Goal: Transaction & Acquisition: Purchase product/service

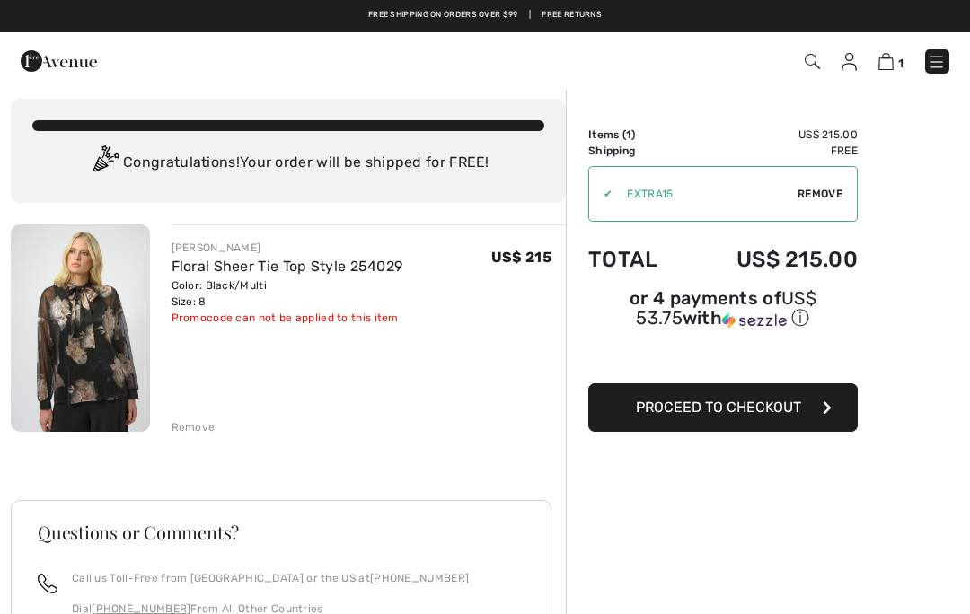
scroll to position [10, 0]
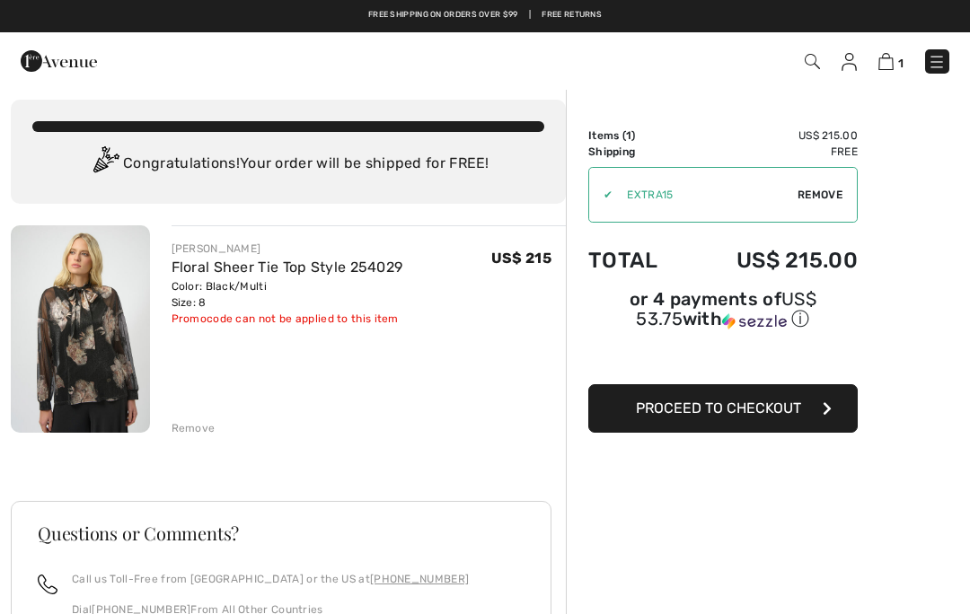
click at [794, 413] on span "Proceed to Checkout" at bounding box center [718, 408] width 165 height 17
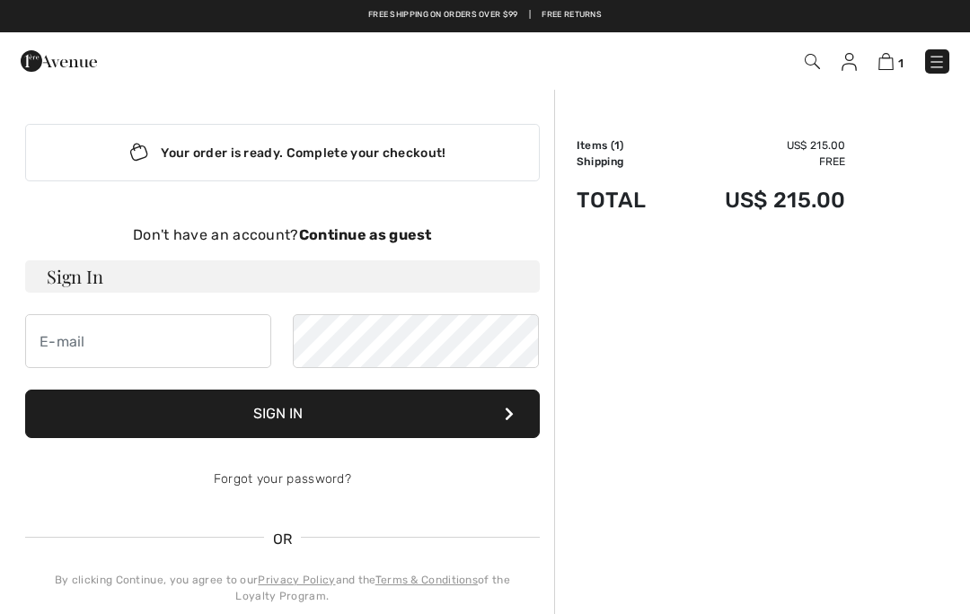
click at [402, 235] on strong "Continue as guest" at bounding box center [365, 234] width 133 height 17
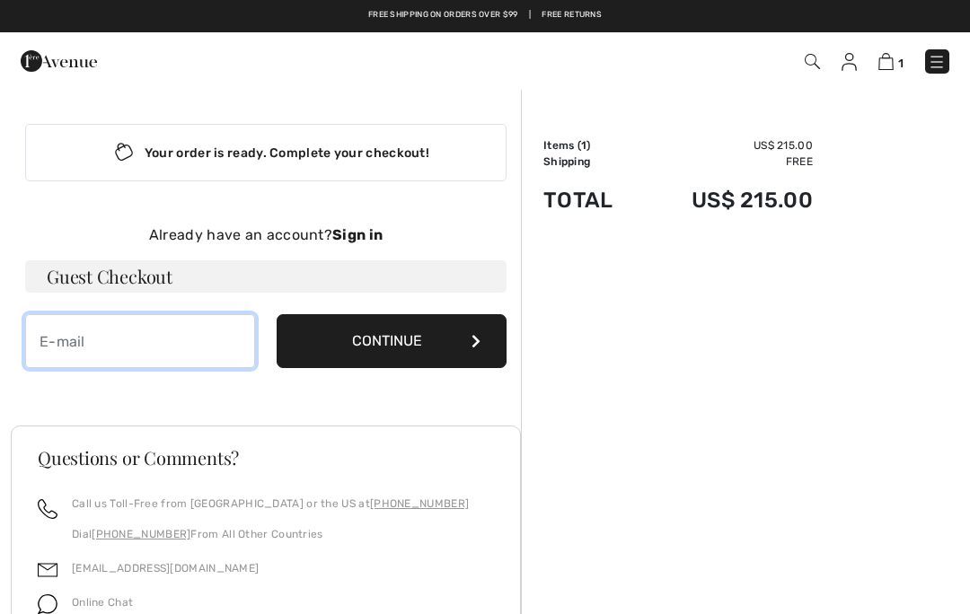
click at [186, 337] on input "email" at bounding box center [140, 341] width 230 height 54
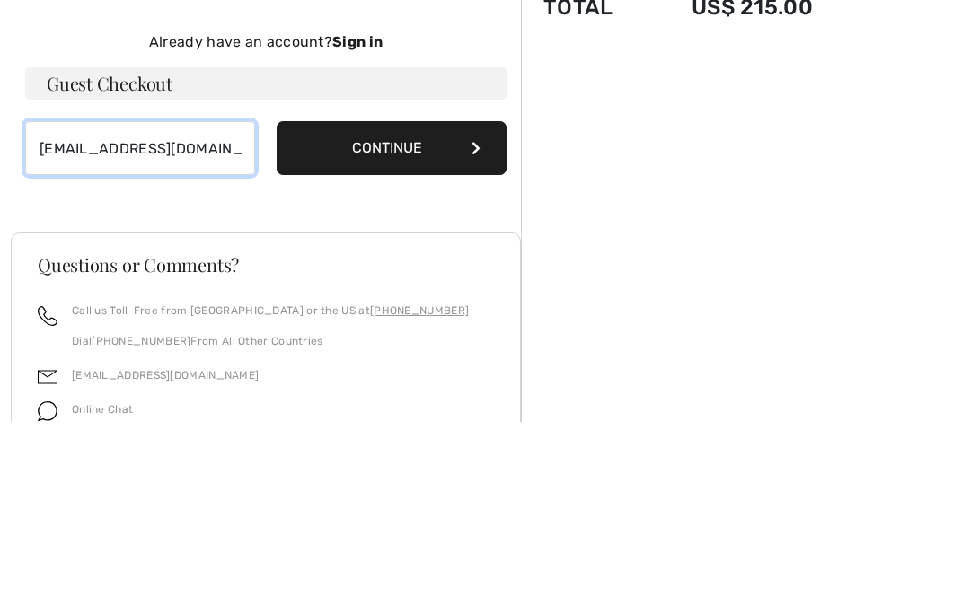
type input "[EMAIL_ADDRESS][DOMAIN_NAME]"
click at [422, 314] on button "Continue" at bounding box center [392, 341] width 230 height 54
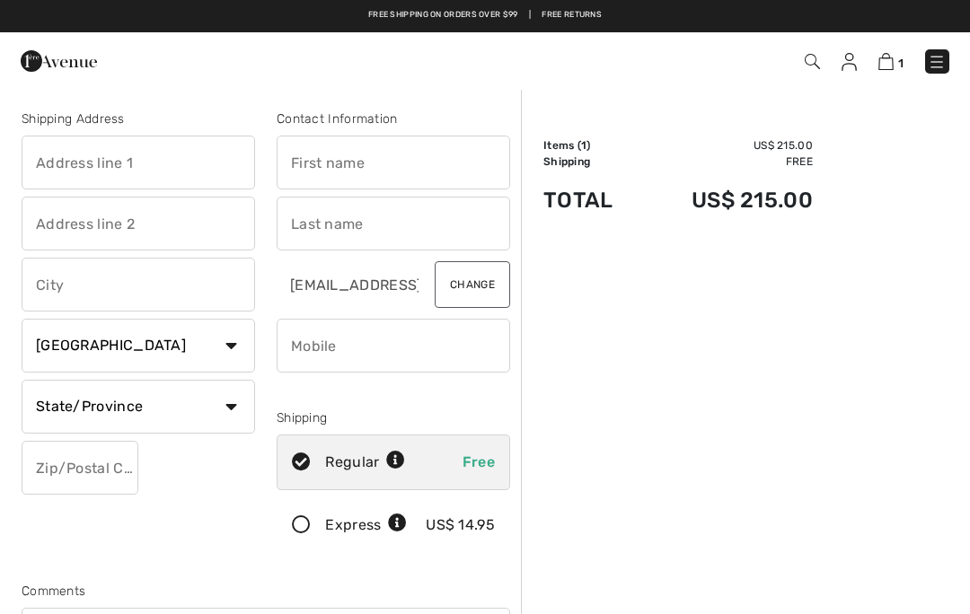
click at [132, 159] on input "text" at bounding box center [138, 163] width 233 height 54
type input "20862 Royal Villa Terrace"
click at [186, 223] on input "text" at bounding box center [138, 224] width 233 height 54
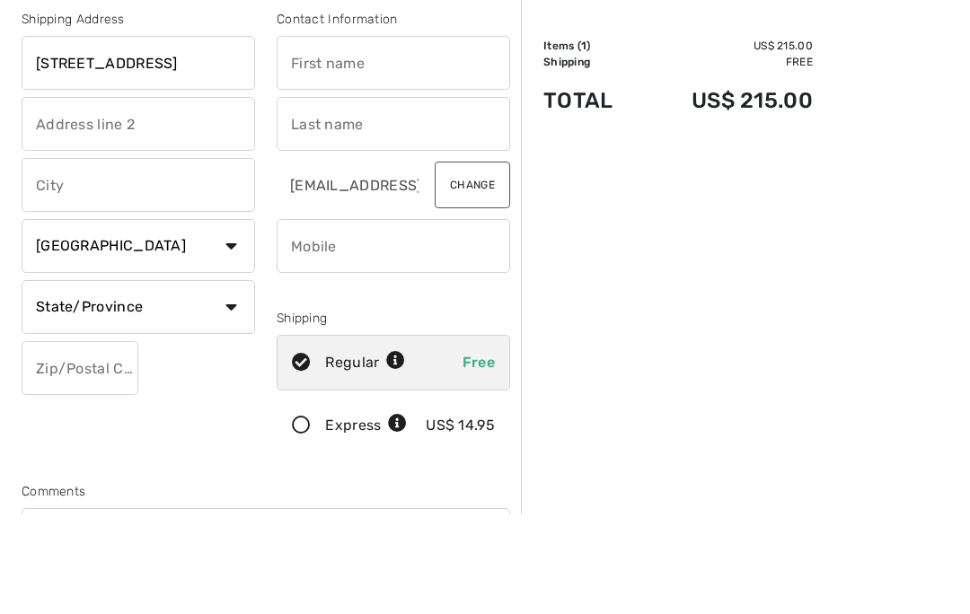
click at [196, 258] on input "text" at bounding box center [138, 285] width 233 height 54
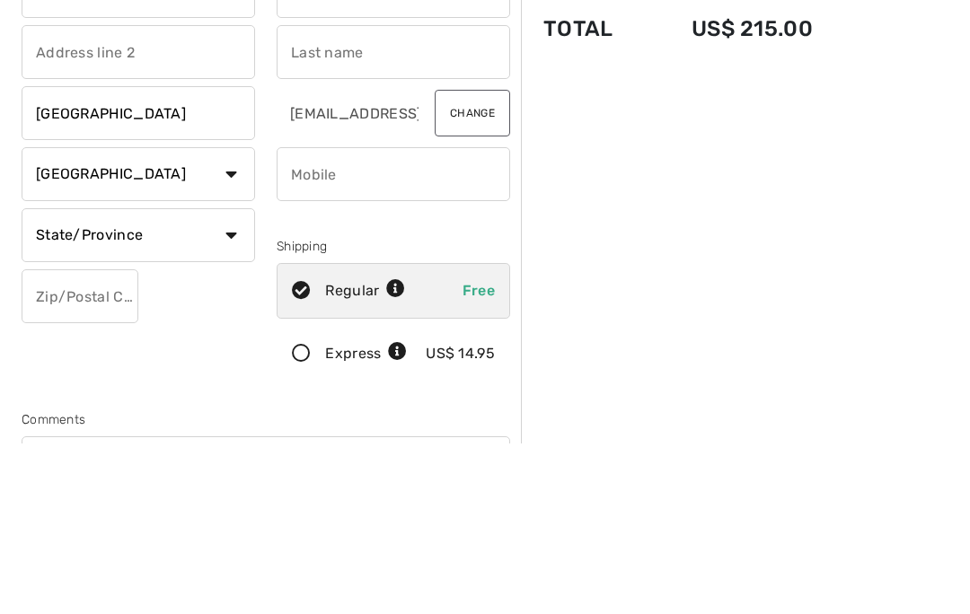
type input "Potomac Falls"
click at [210, 319] on select "Country Canada United States Afghanistan Aland Islands Albania Algeria American…" at bounding box center [138, 346] width 233 height 54
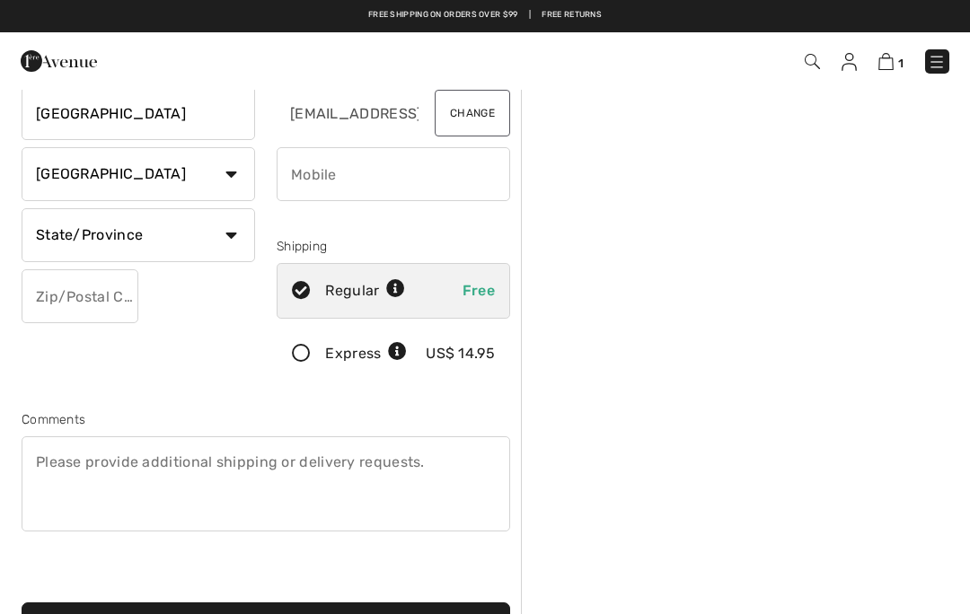
select select "US"
click at [103, 296] on input "text" at bounding box center [80, 296] width 117 height 54
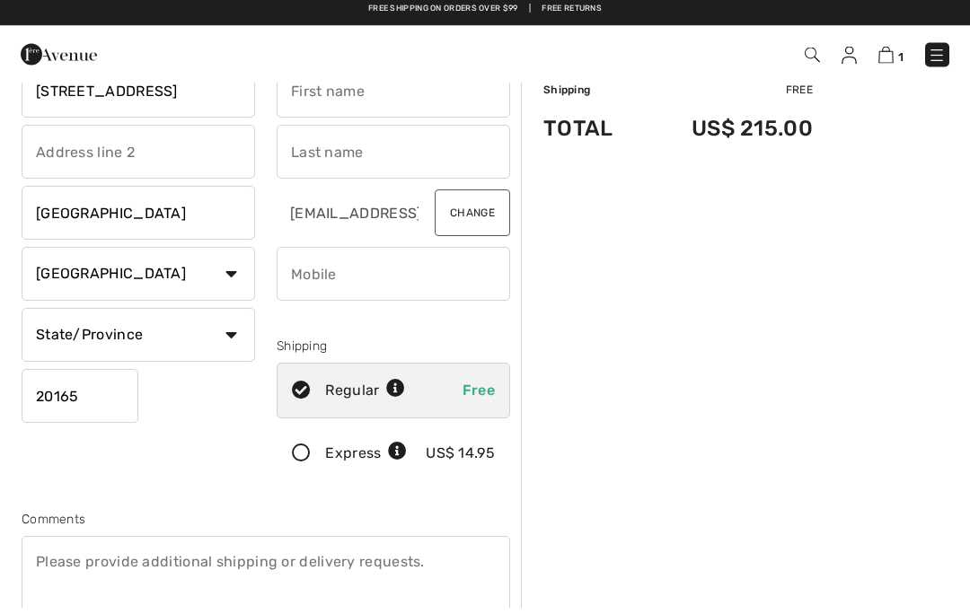
scroll to position [6, 0]
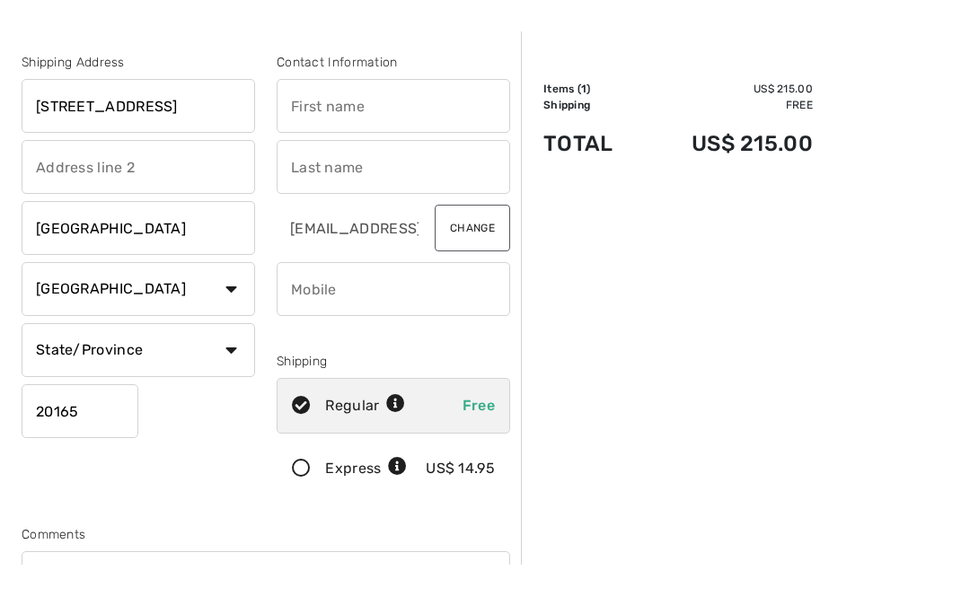
type input "20165"
click at [384, 129] on input "text" at bounding box center [393, 156] width 233 height 54
type input "Rebecca"
click at [387, 190] on input "text" at bounding box center [393, 217] width 233 height 54
type input "Ramirez"
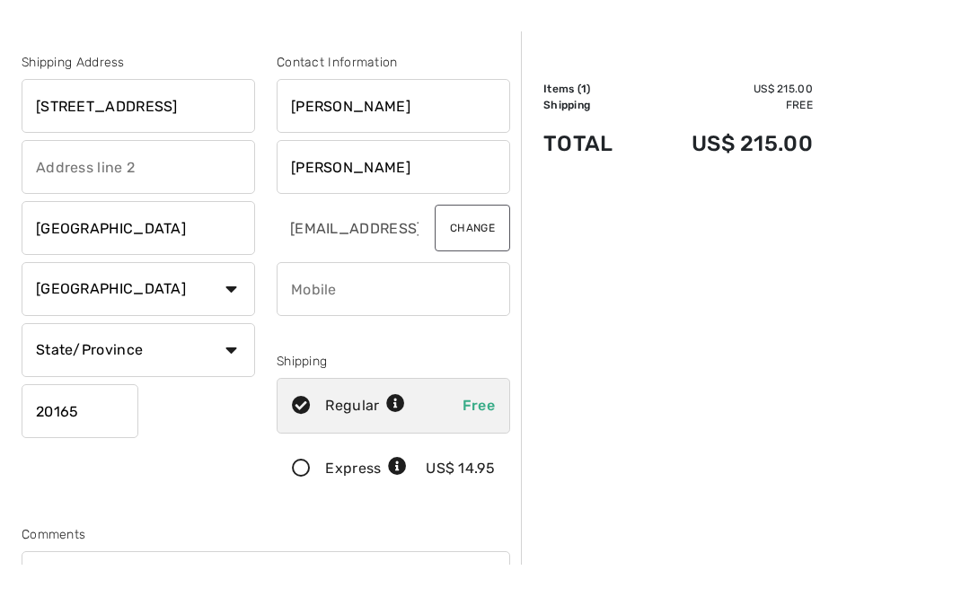
click at [435, 129] on input "Rebecca" at bounding box center [393, 156] width 233 height 54
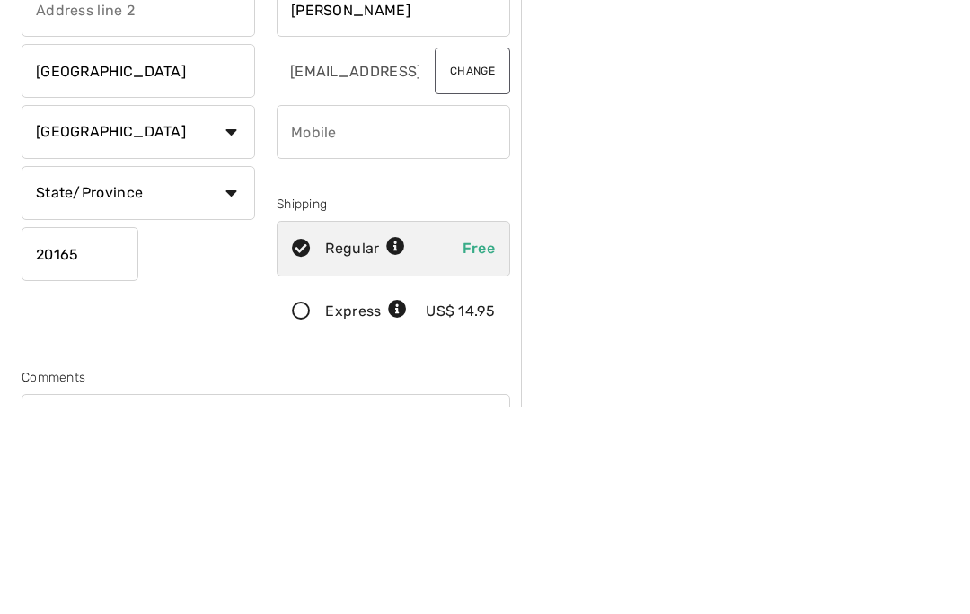
type input "Rebecca M."
click at [441, 312] on input "phone" at bounding box center [393, 339] width 233 height 54
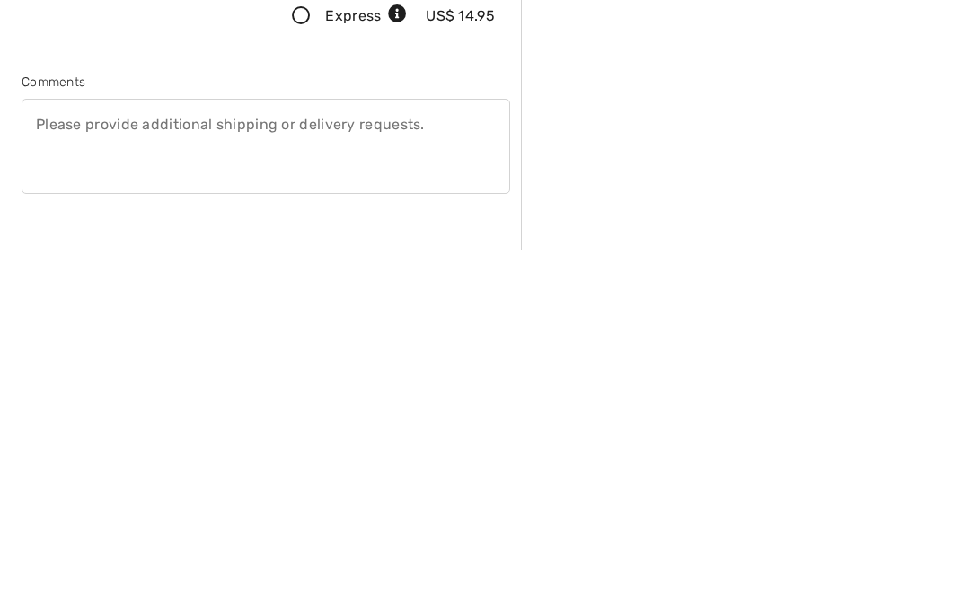
scroll to position [165, 0]
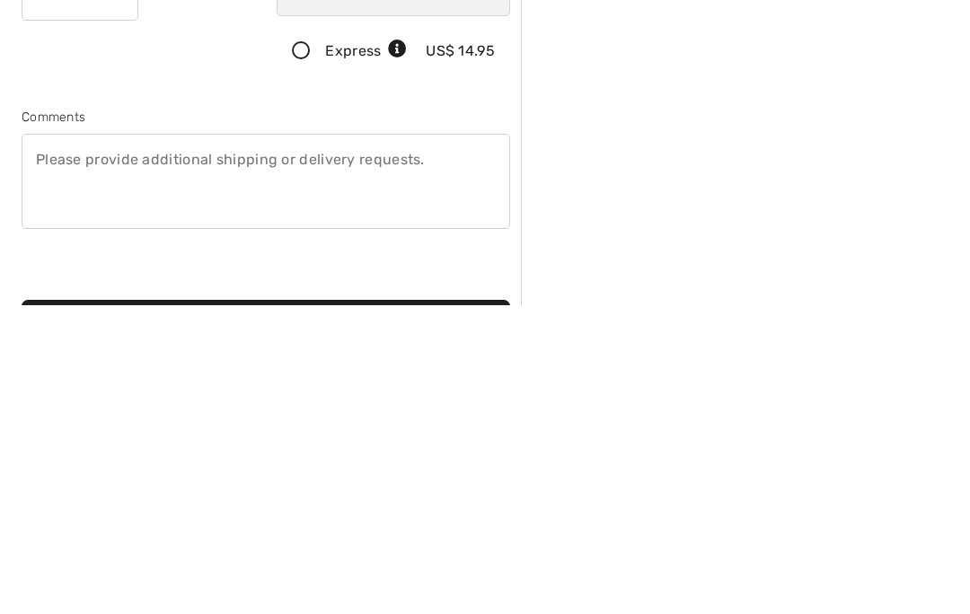
type input "7034210173"
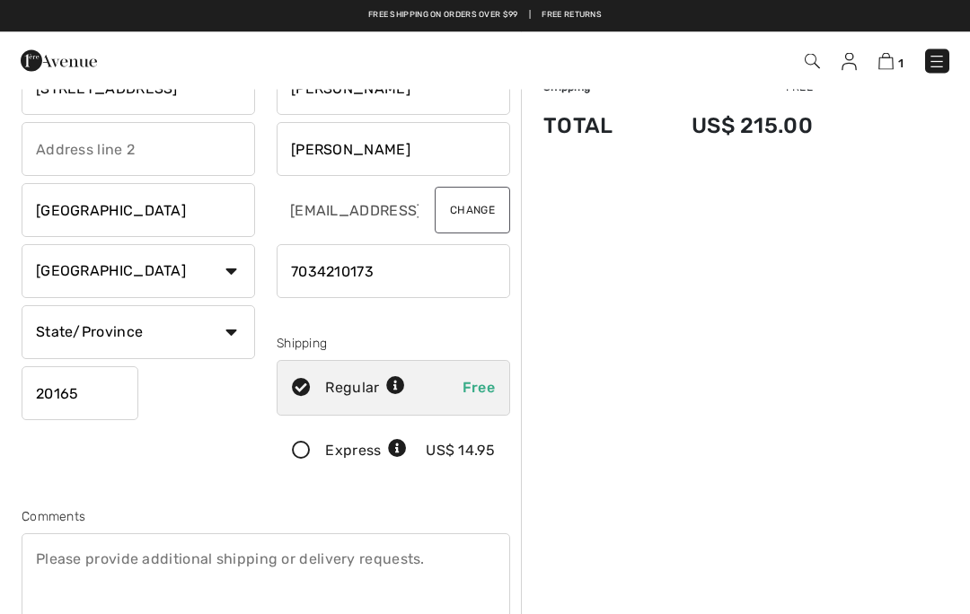
scroll to position [74, 0]
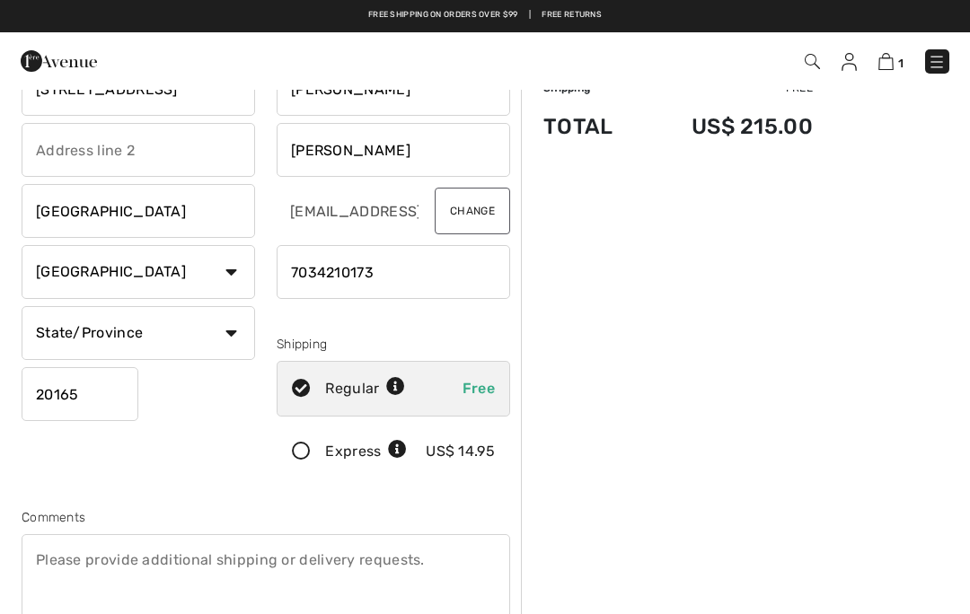
click at [218, 335] on select "State/Province Alabama Alaska American Samoa Arizona Arkansas California Colora…" at bounding box center [138, 333] width 233 height 54
select select "VA"
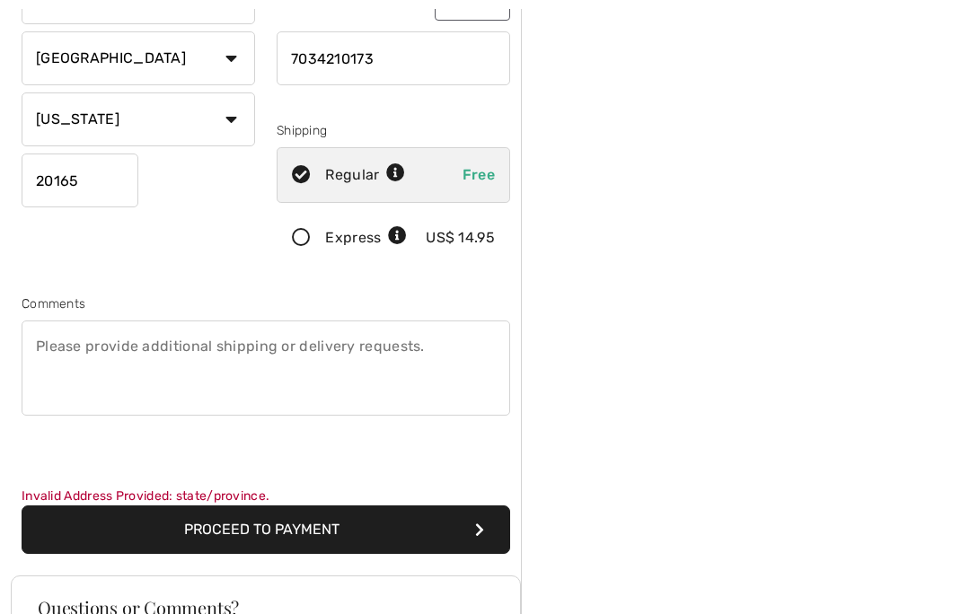
scroll to position [331, 0]
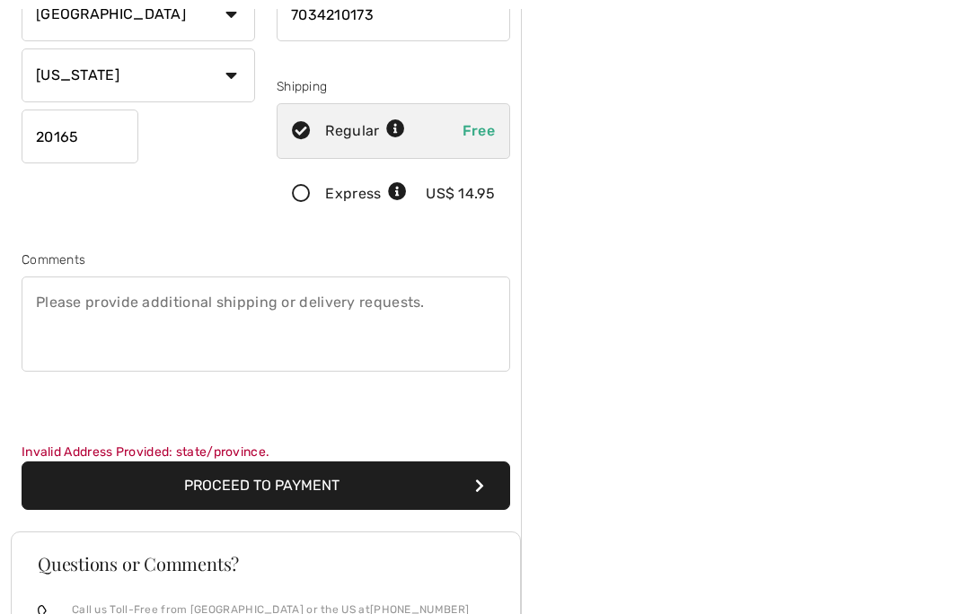
click at [356, 489] on button "Proceed to Payment" at bounding box center [266, 485] width 488 height 48
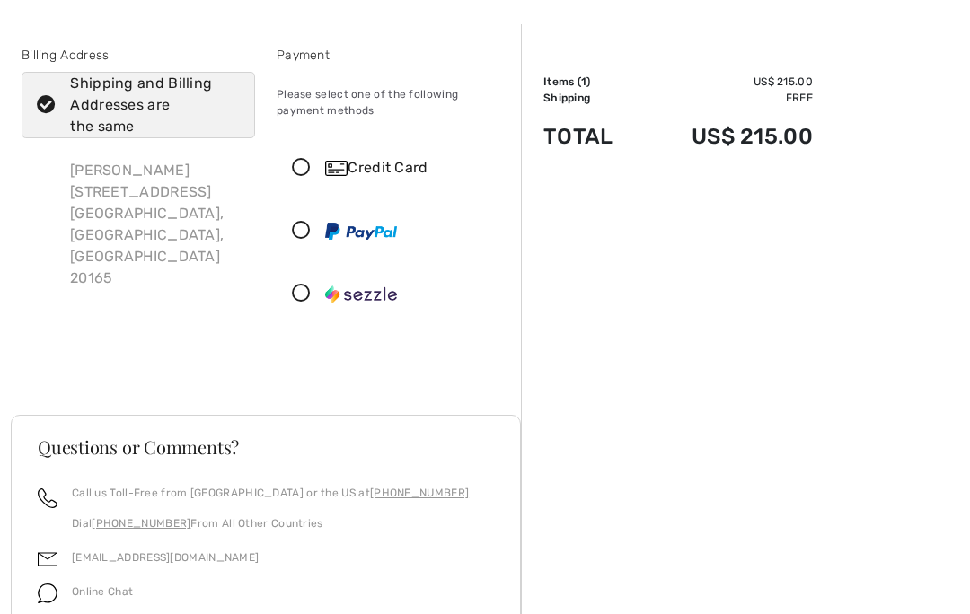
scroll to position [65, 0]
click at [326, 174] on img at bounding box center [336, 167] width 22 height 15
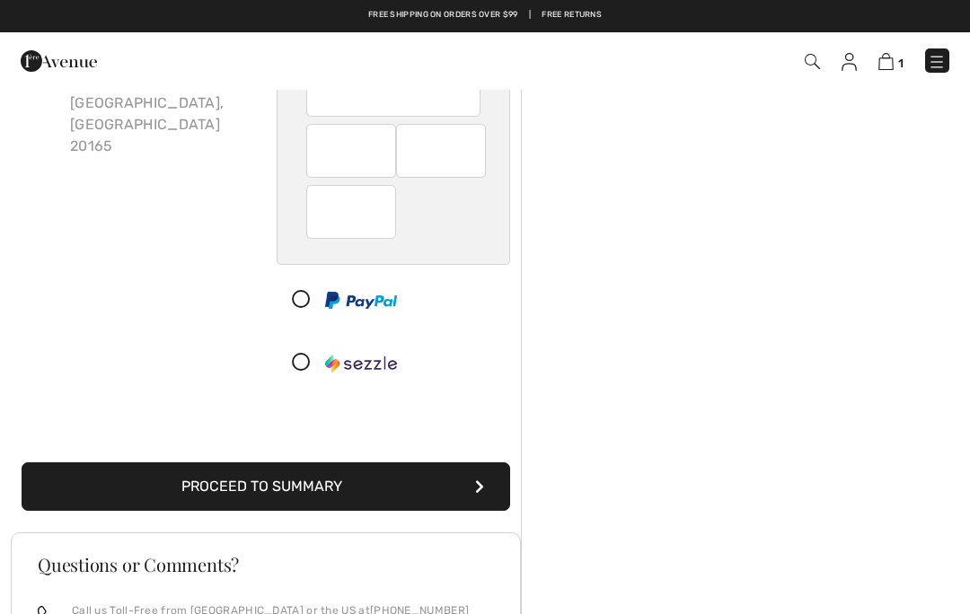
scroll to position [194, 0]
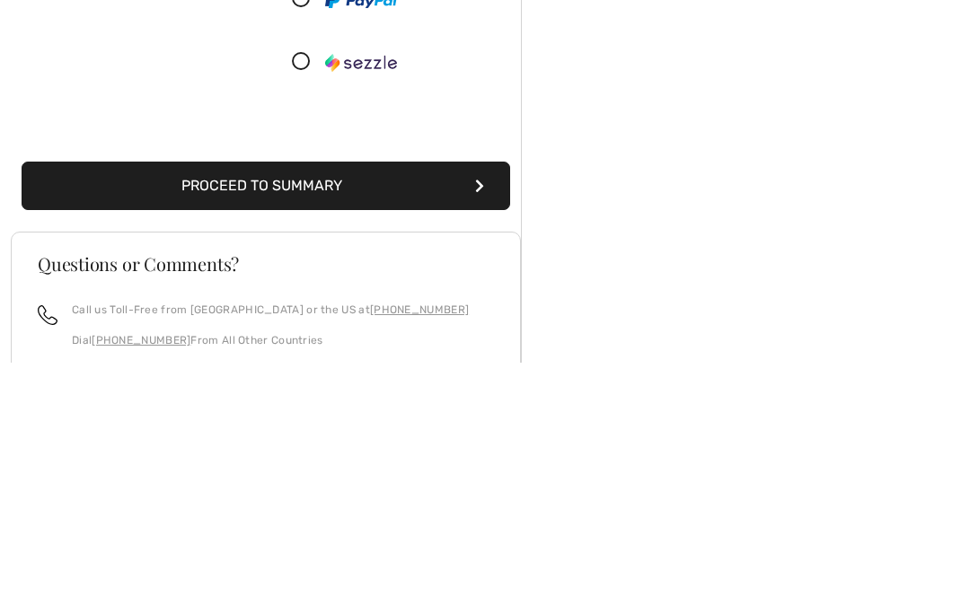
click at [353, 413] on button "Proceed to Summary" at bounding box center [266, 437] width 488 height 48
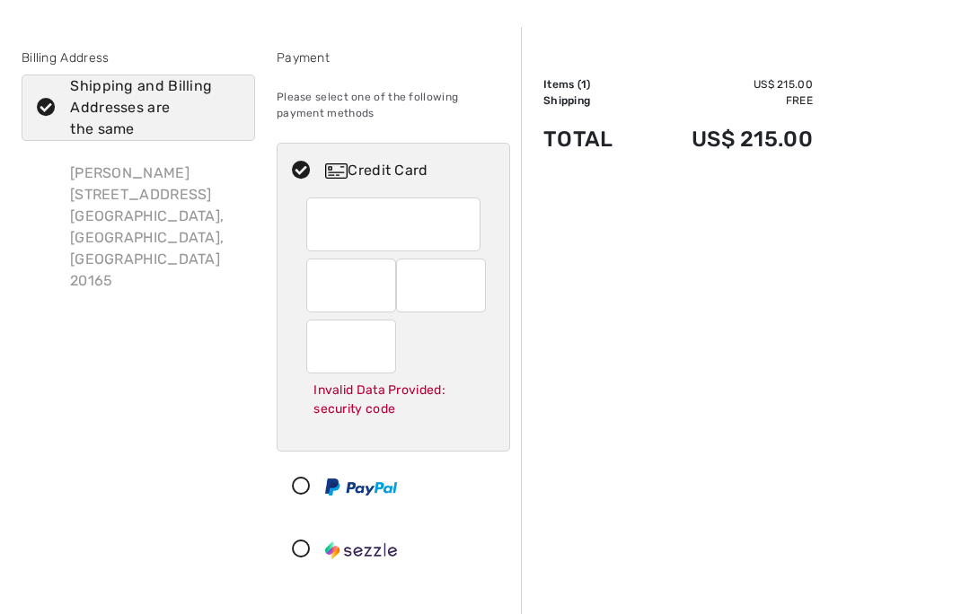
scroll to position [67, 0]
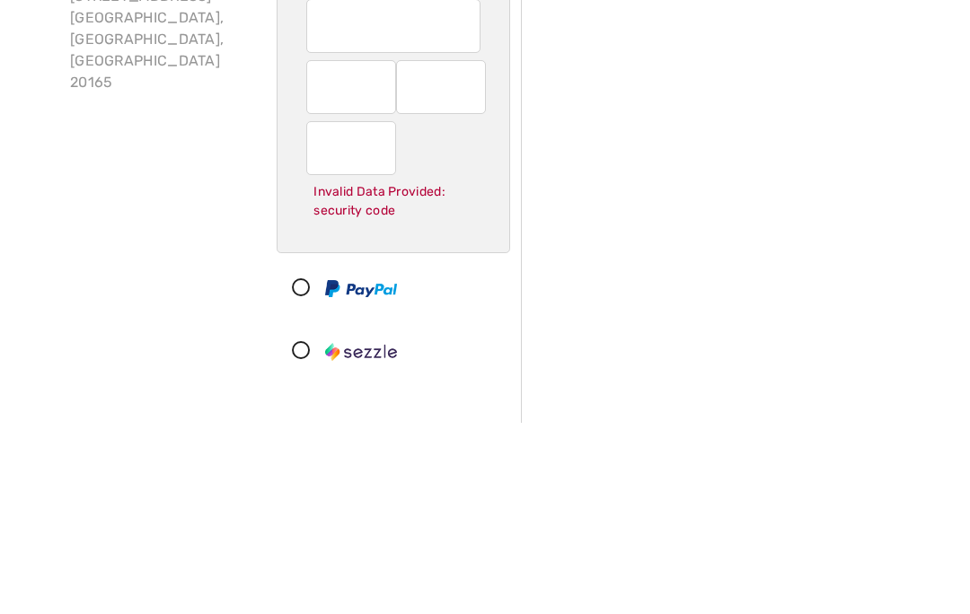
click at [842, 220] on div "Order Summary Details Items ( 1 ) US$ 215.00 Promo code US$ 0.00 Shipping Free …" at bounding box center [745, 581] width 449 height 1120
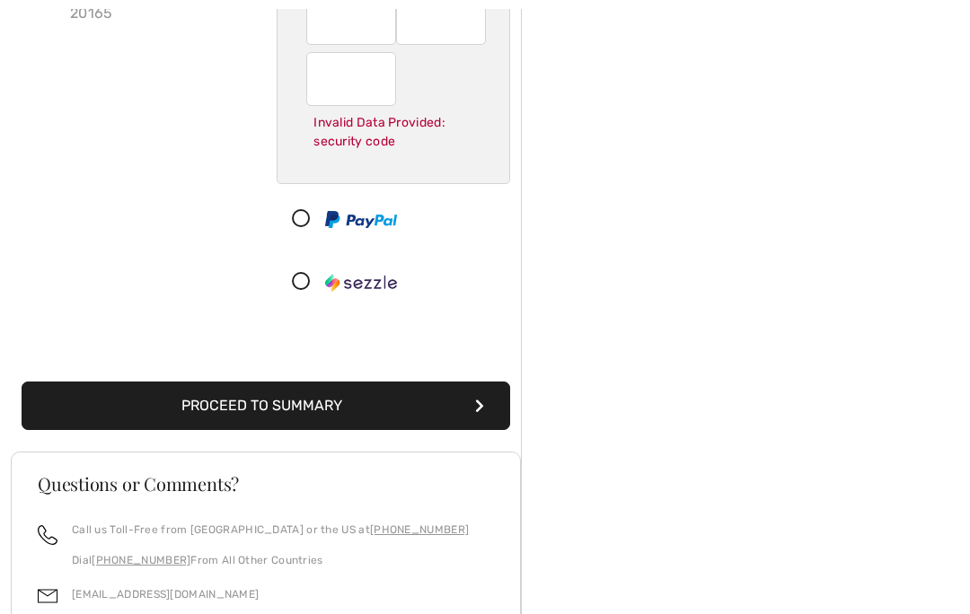
click at [386, 400] on button "Proceed to Summary" at bounding box center [266, 406] width 488 height 48
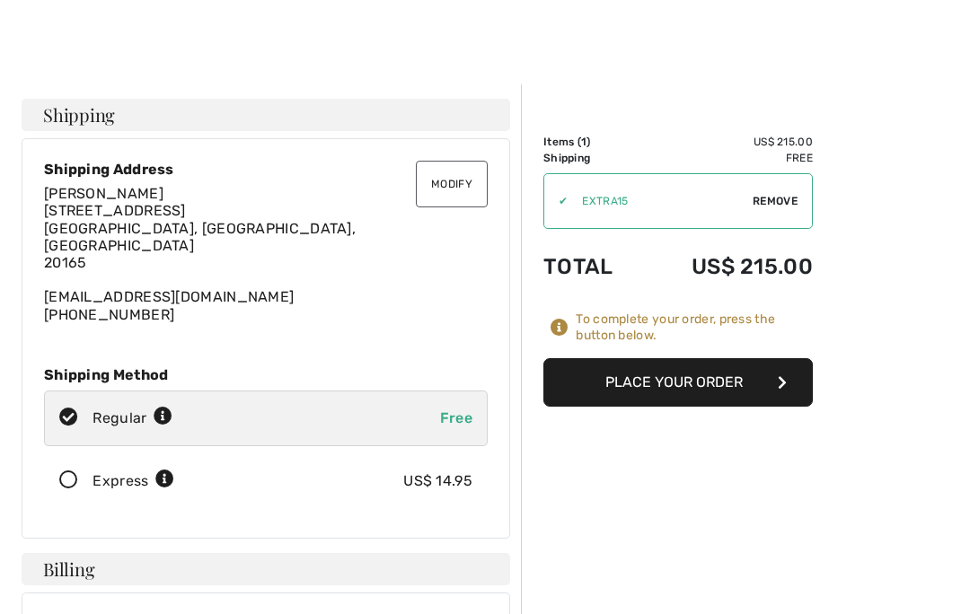
scroll to position [5, 0]
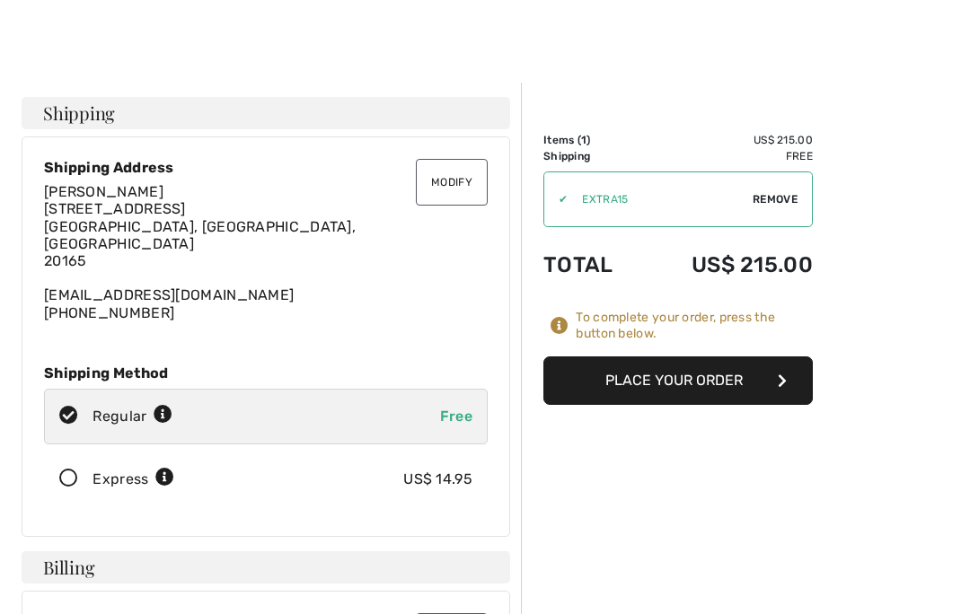
click at [705, 382] on button "Place Your Order" at bounding box center [677, 380] width 269 height 48
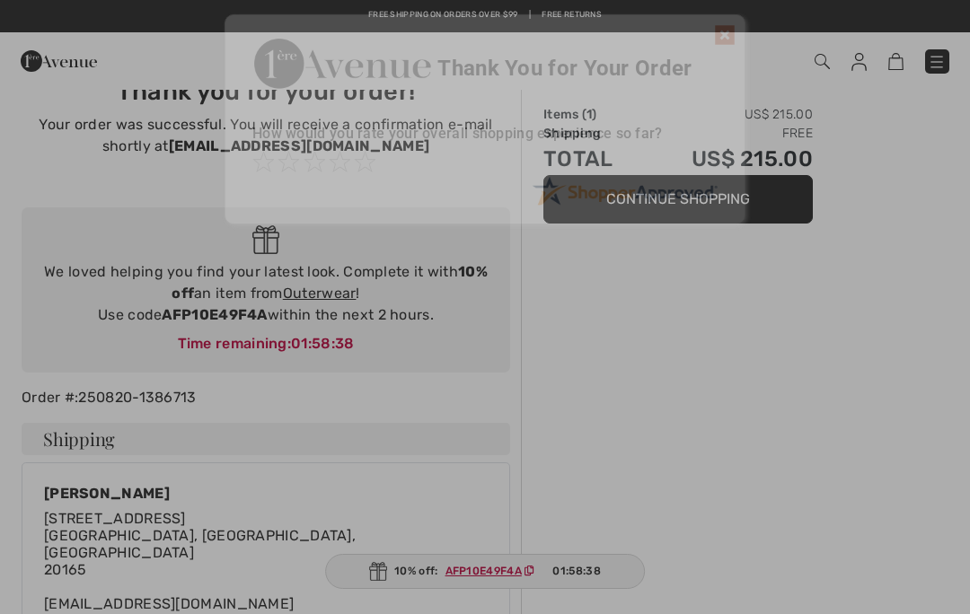
scroll to position [31, 0]
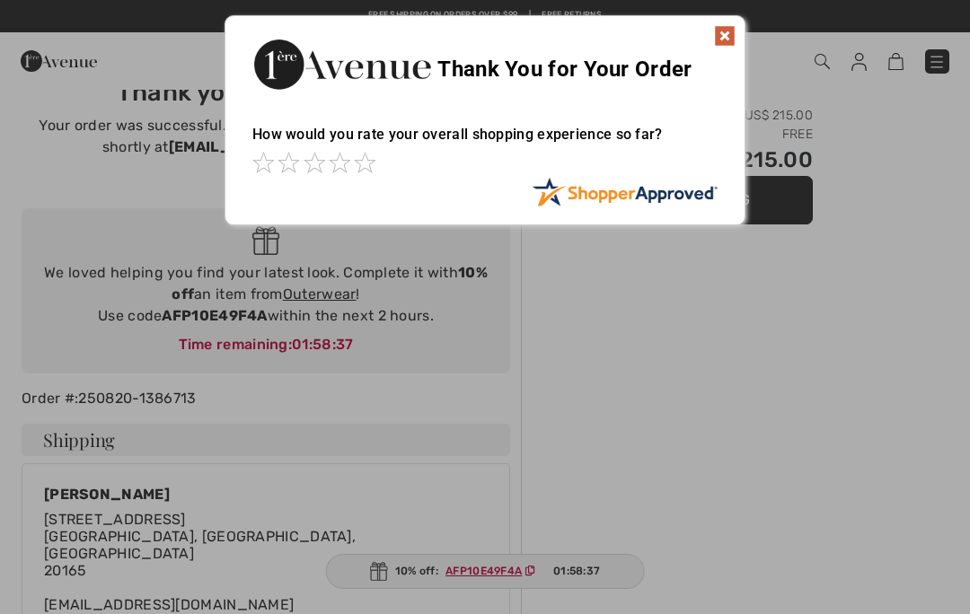
click at [734, 31] on img at bounding box center [725, 36] width 22 height 22
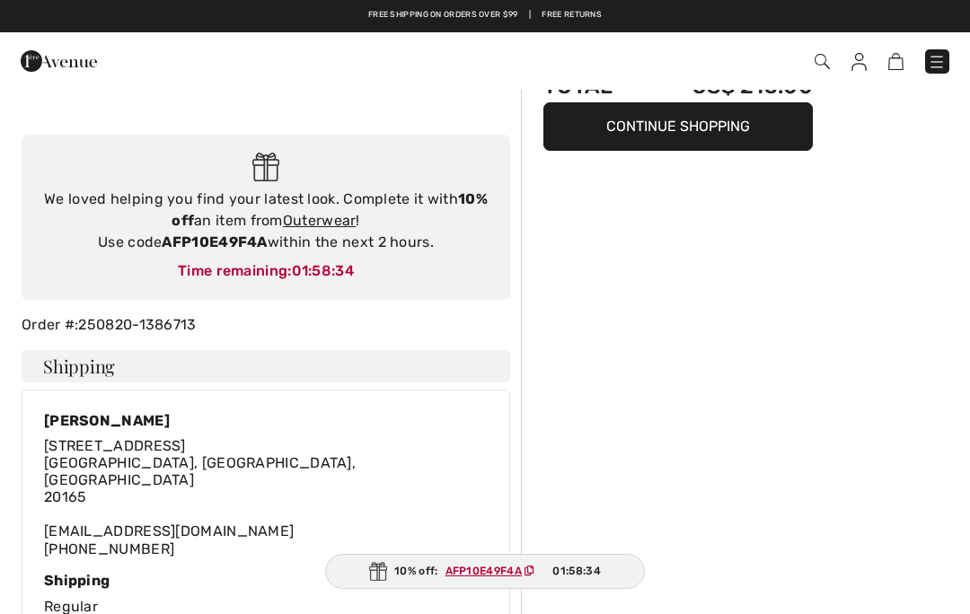
scroll to position [0, 0]
